Goal: Task Accomplishment & Management: Manage account settings

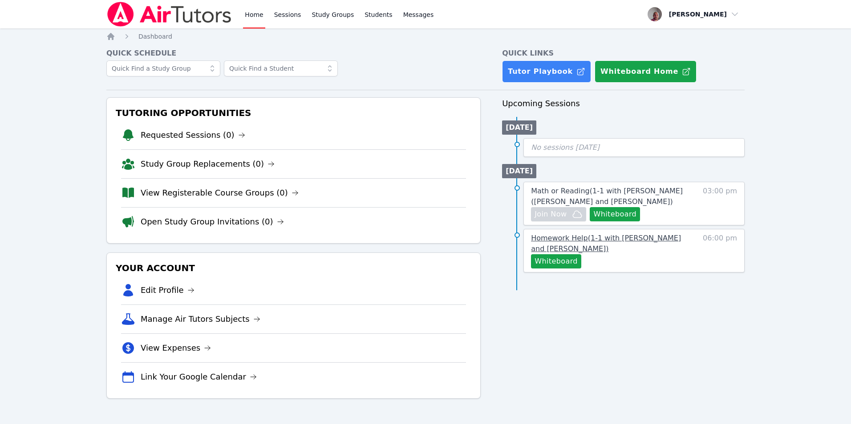
click at [624, 236] on span "Homework Help ( 1-1 with [PERSON_NAME] and [PERSON_NAME] )" at bounding box center [606, 243] width 150 height 19
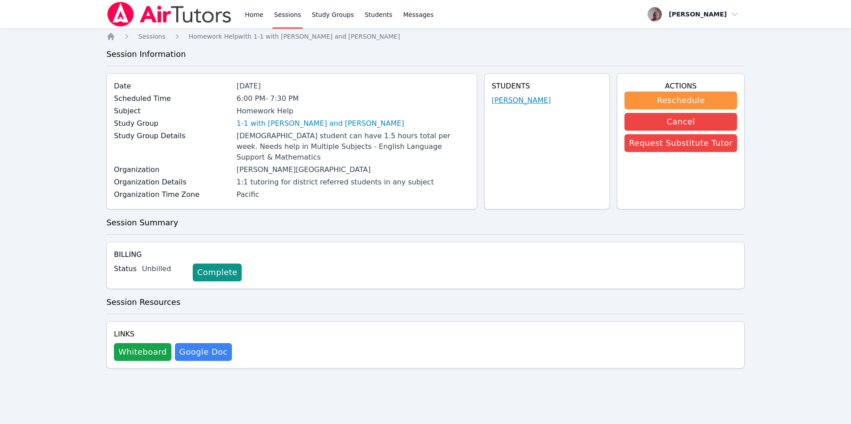
click at [527, 97] on link "[PERSON_NAME]" at bounding box center [521, 100] width 59 height 11
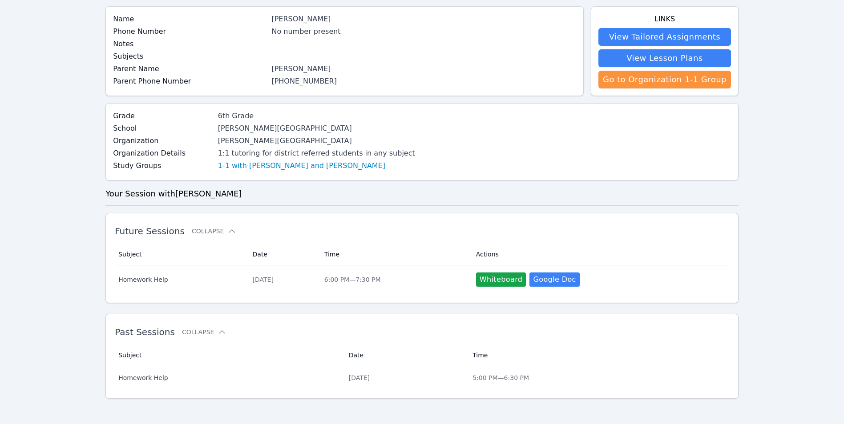
scroll to position [70, 0]
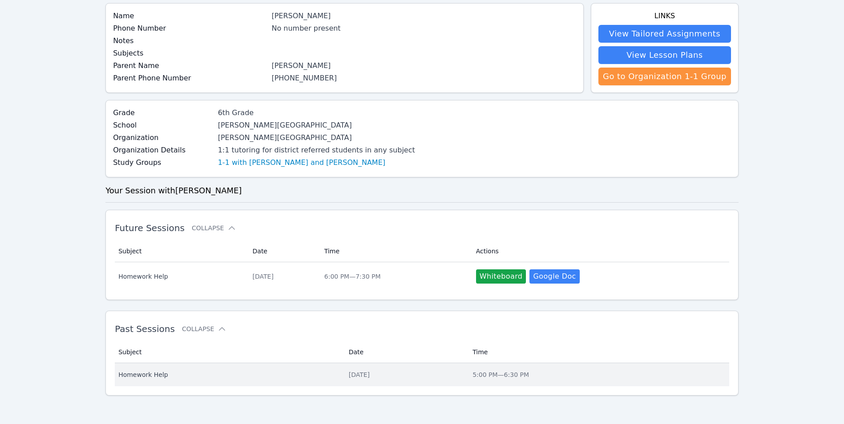
click at [357, 379] on div "[DATE]" at bounding box center [405, 375] width 113 height 9
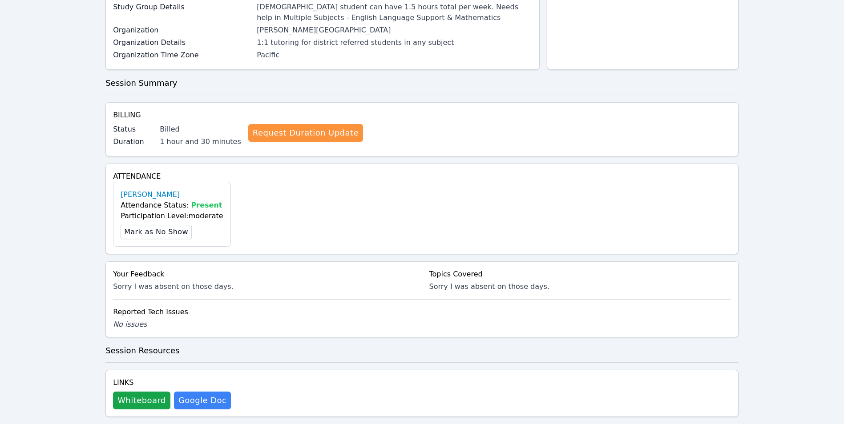
scroll to position [133, 0]
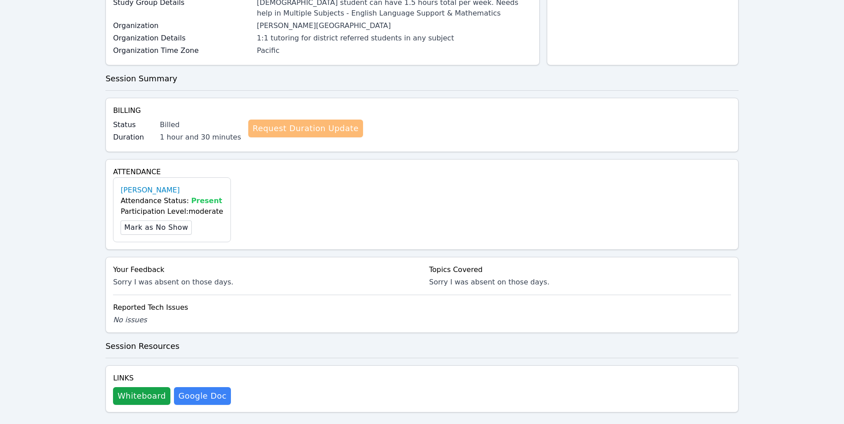
click at [313, 125] on link "Request Duration Update" at bounding box center [305, 129] width 115 height 18
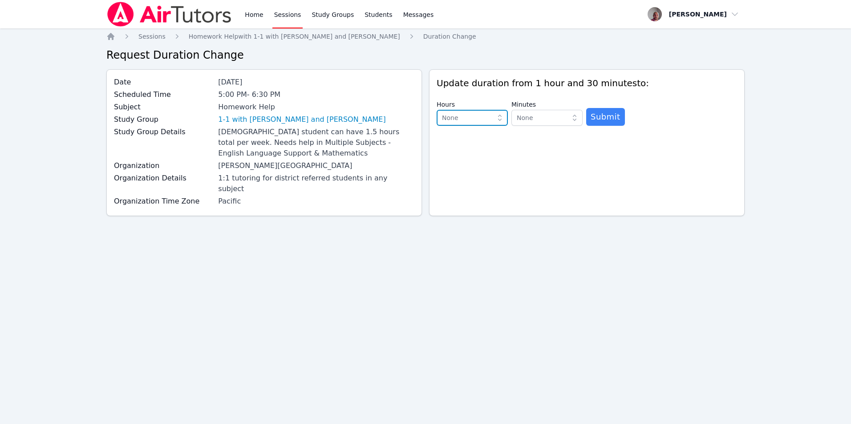
click at [480, 116] on span "None" at bounding box center [466, 118] width 48 height 11
click at [460, 135] on span "0 hours" at bounding box center [454, 137] width 24 height 9
click at [600, 118] on span "Submit" at bounding box center [605, 117] width 30 height 12
click at [522, 113] on span "None" at bounding box center [525, 118] width 16 height 11
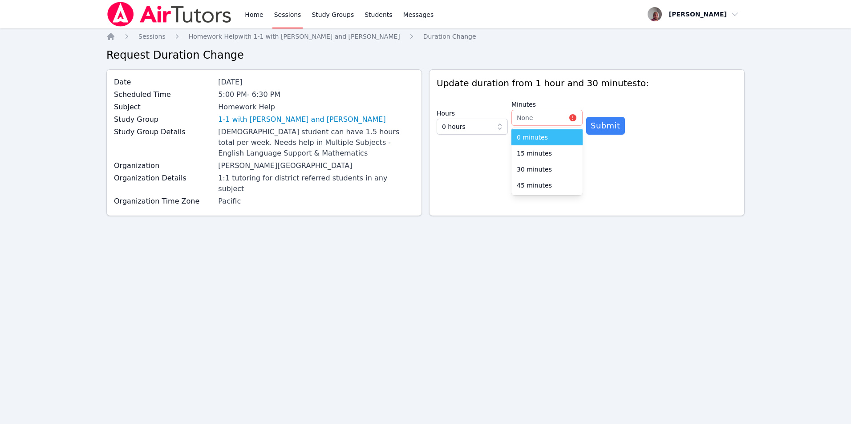
click at [536, 133] on li "0 minutes" at bounding box center [546, 137] width 71 height 16
click at [610, 126] on span "Submit" at bounding box center [605, 126] width 30 height 12
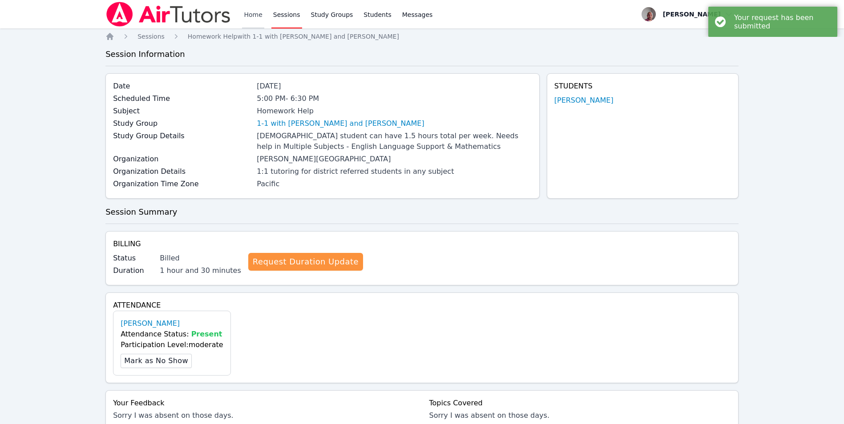
click at [257, 12] on link "Home" at bounding box center [253, 14] width 22 height 28
